Goal: Task Accomplishment & Management: Complete application form

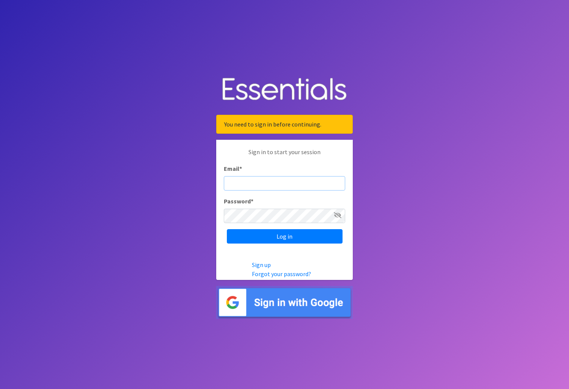
type input "[EMAIL_ADDRESS][DOMAIN_NAME]"
click at [278, 232] on input "Log in" at bounding box center [285, 236] width 116 height 14
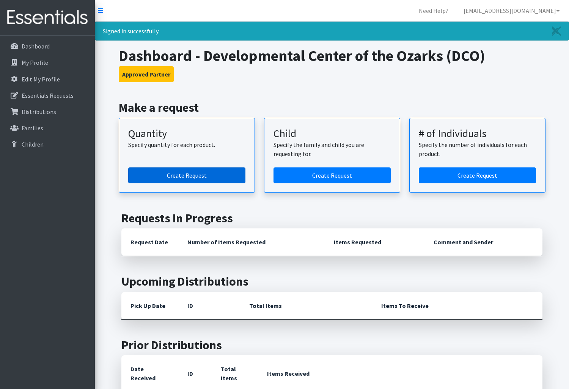
click at [199, 176] on link "Create Request" at bounding box center [186, 176] width 117 height 16
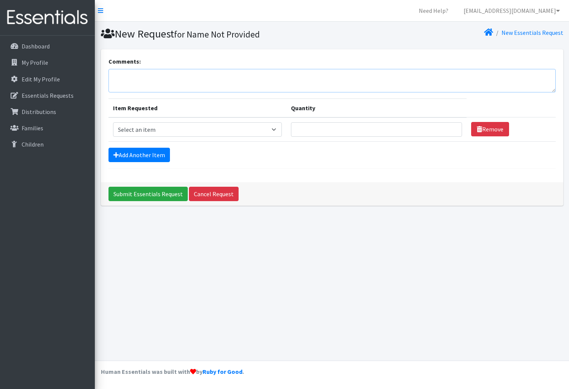
click at [215, 78] on textarea "Comments:" at bounding box center [331, 81] width 447 height 24
type textarea "We are a daycare you do not have to wrap separately. We appreciate you!"
select select "3056"
click at [292, 129] on input "Quantity" at bounding box center [376, 129] width 171 height 14
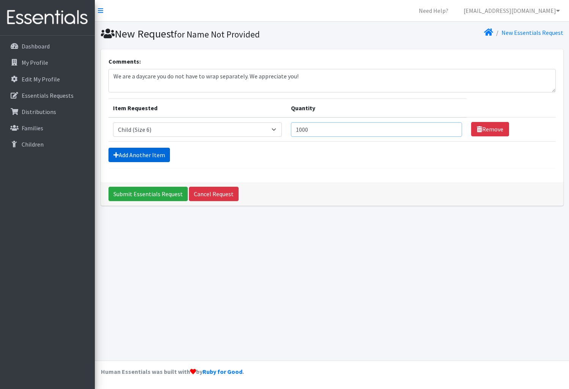
type input "1000"
click at [140, 156] on link "Add Another Item" at bounding box center [138, 155] width 61 height 14
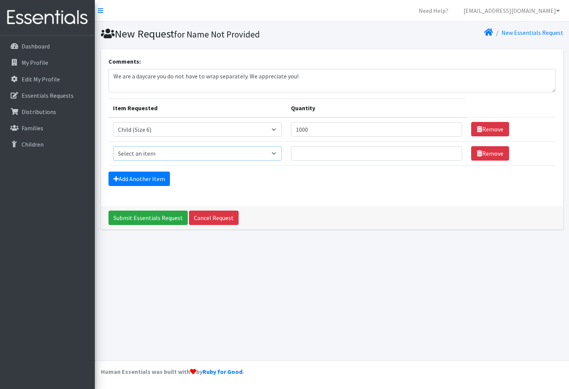
select select "3068"
click at [291, 155] on input "Quantity" at bounding box center [376, 153] width 171 height 14
type input "1000"
click at [148, 184] on link "Add Another Item" at bounding box center [138, 179] width 61 height 14
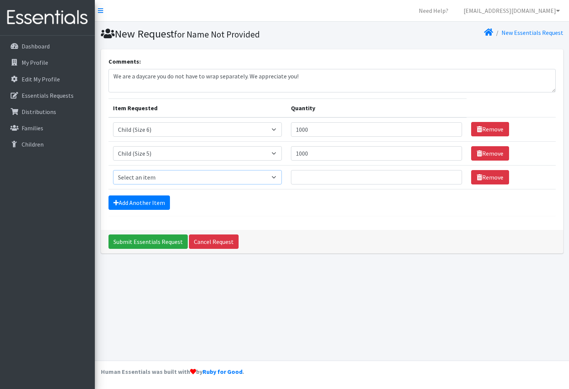
select select "3070"
click at [291, 179] on input "Quantity" at bounding box center [376, 177] width 171 height 14
type input "1000"
click at [109, 203] on link "Add Another Item" at bounding box center [138, 203] width 61 height 14
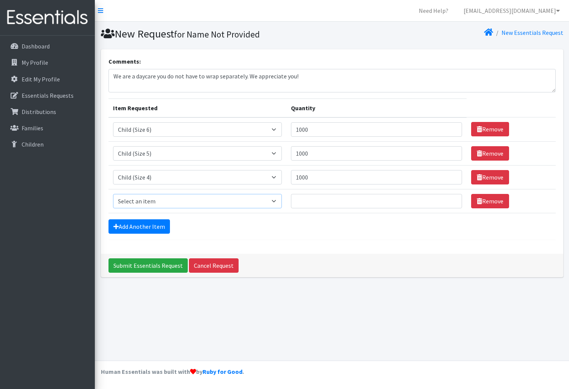
select select "3067"
click at [291, 203] on input "Quantity" at bounding box center [376, 201] width 171 height 14
type input "600"
click at [148, 228] on link "Add Another Item" at bounding box center [138, 227] width 61 height 14
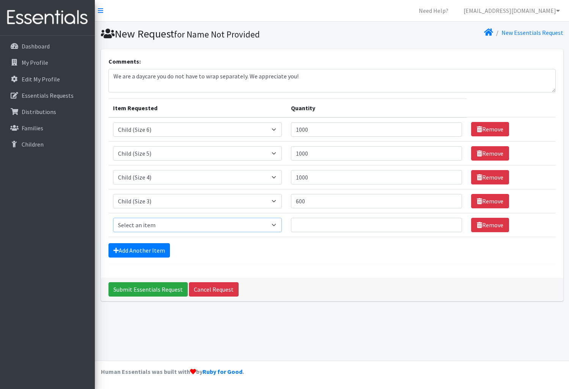
select select "3065"
click at [291, 228] on input "Quantity" at bounding box center [376, 225] width 171 height 14
type input "300"
click at [176, 289] on input "Submit Essentials Request" at bounding box center [147, 290] width 79 height 14
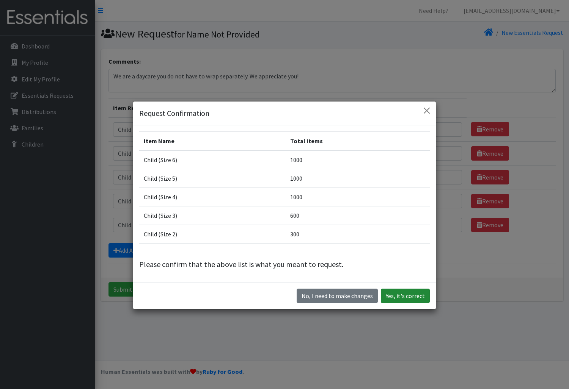
click at [400, 294] on button "Yes, it's correct" at bounding box center [405, 296] width 49 height 14
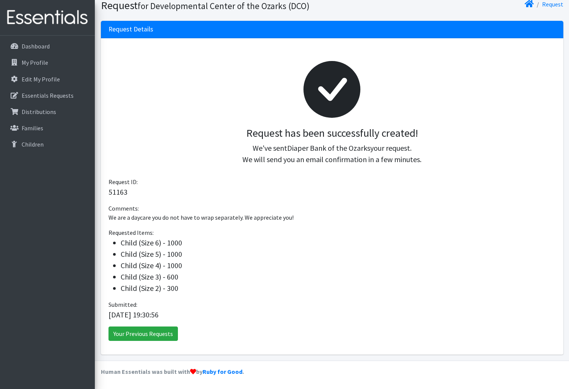
scroll to position [53, 0]
